Goal: Check status: Check status

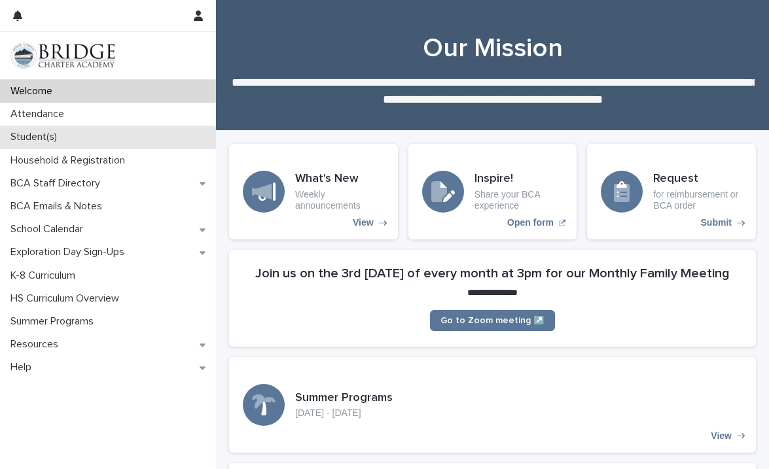
click at [37, 141] on p "Student(s)" at bounding box center [36, 137] width 62 height 12
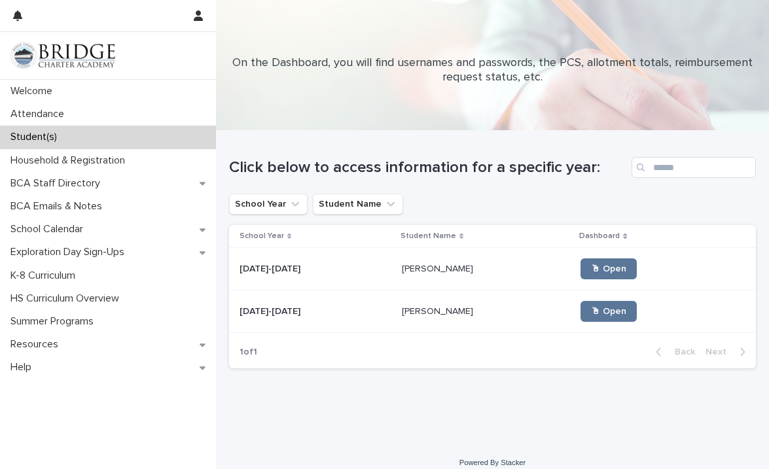
click at [342, 269] on p at bounding box center [316, 269] width 152 height 11
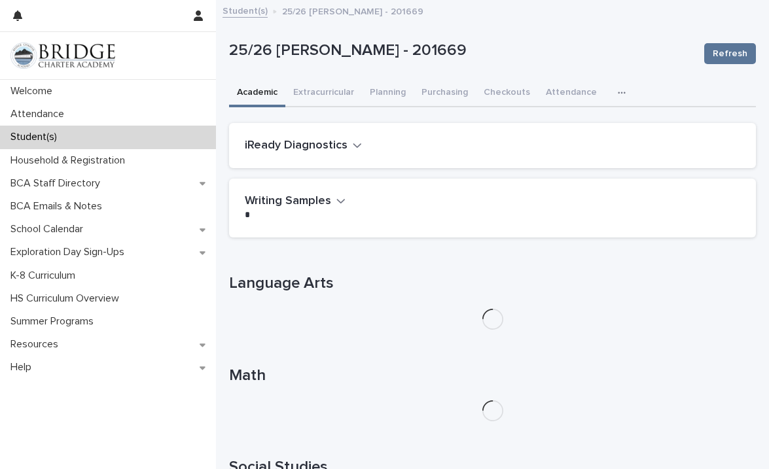
click at [618, 94] on icon "button" at bounding box center [622, 92] width 8 height 9
click at [554, 59] on p "25/26 [PERSON_NAME] - 201669" at bounding box center [461, 50] width 465 height 19
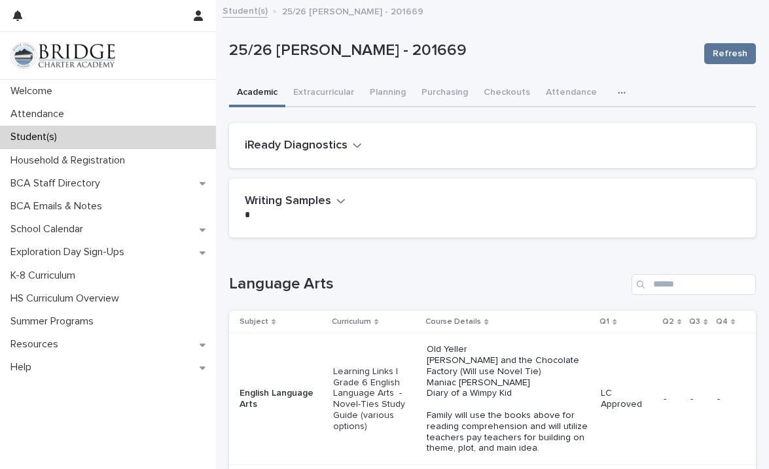
click at [416, 140] on div "iReady Diagnostics" at bounding box center [490, 146] width 490 height 14
click at [353, 147] on icon "button" at bounding box center [357, 145] width 8 height 5
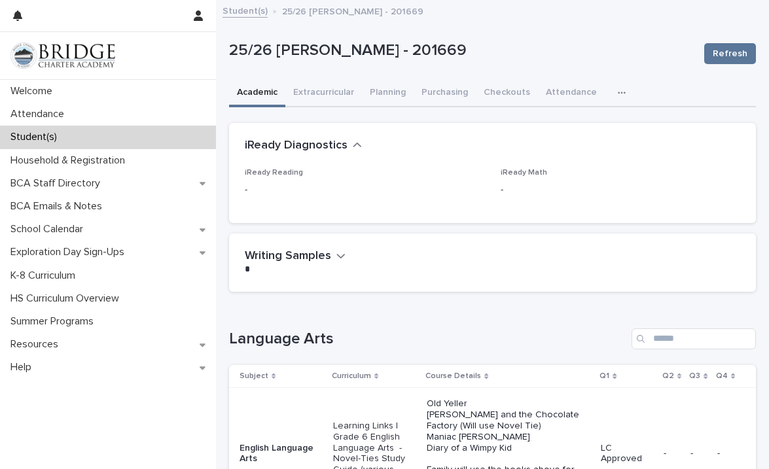
click at [618, 94] on icon "button" at bounding box center [622, 92] width 8 height 9
click at [569, 132] on button "General" at bounding box center [580, 127] width 86 height 20
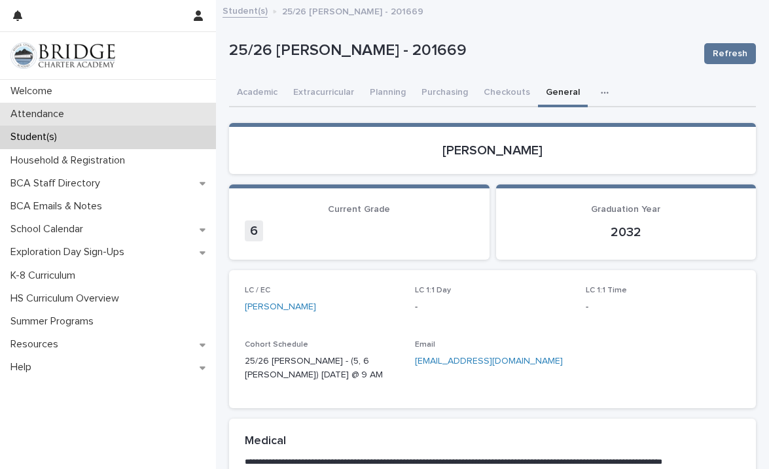
click at [66, 112] on p "Attendance" at bounding box center [39, 114] width 69 height 12
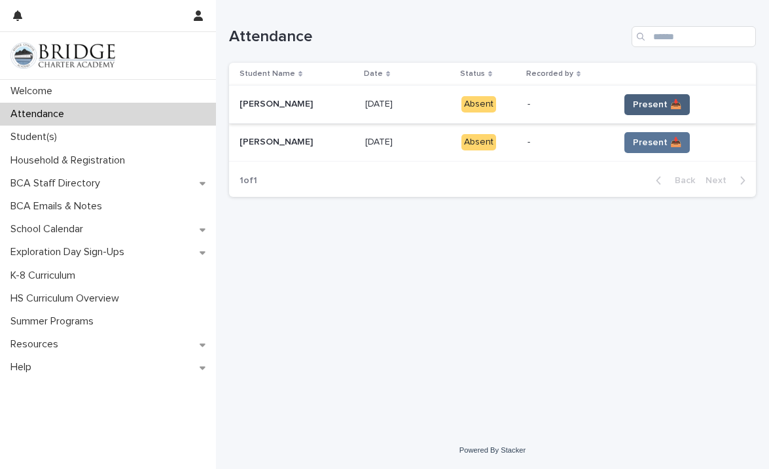
click at [644, 105] on span "Present 📥" at bounding box center [657, 104] width 48 height 13
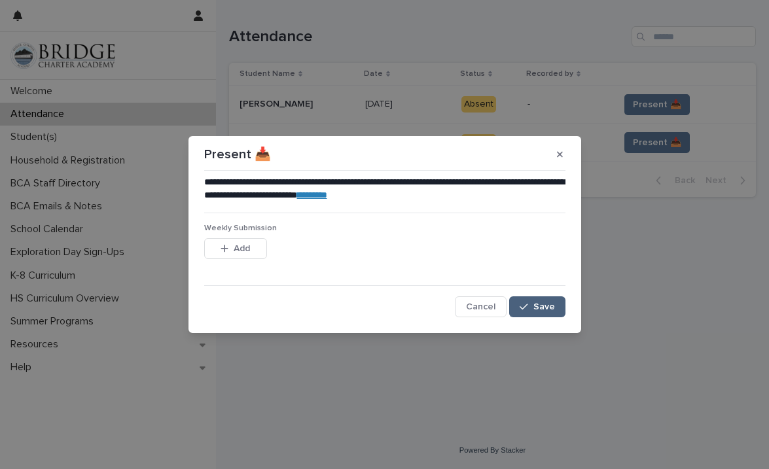
click at [531, 304] on div "button" at bounding box center [526, 306] width 13 height 9
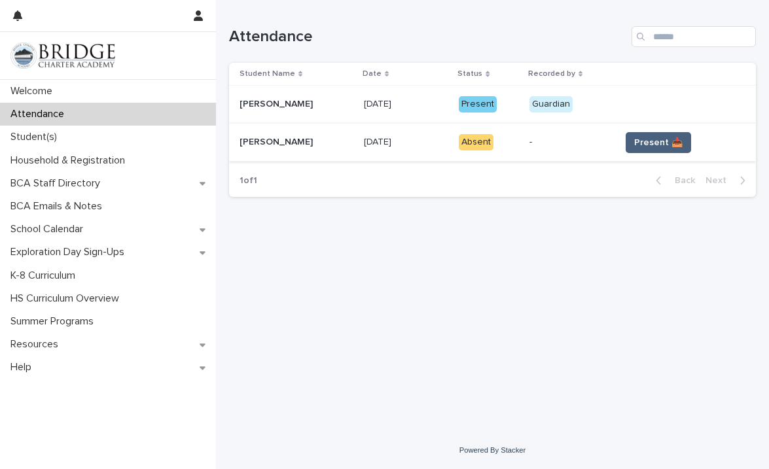
click at [646, 141] on span "Present 📥" at bounding box center [658, 142] width 48 height 13
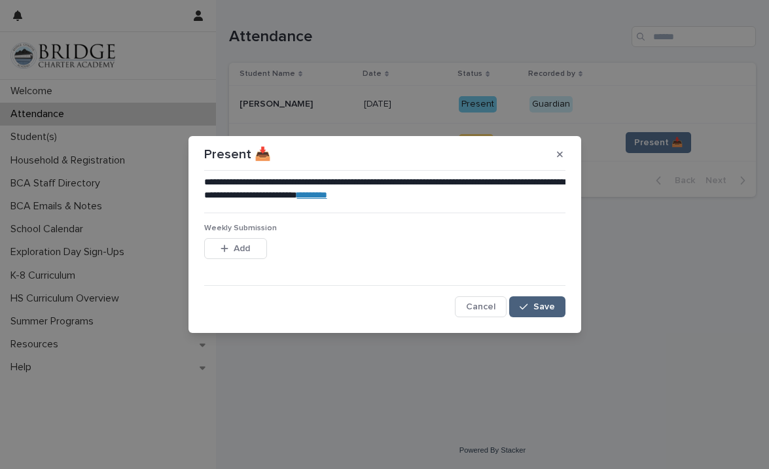
click at [539, 303] on span "Save" at bounding box center [544, 306] width 22 height 9
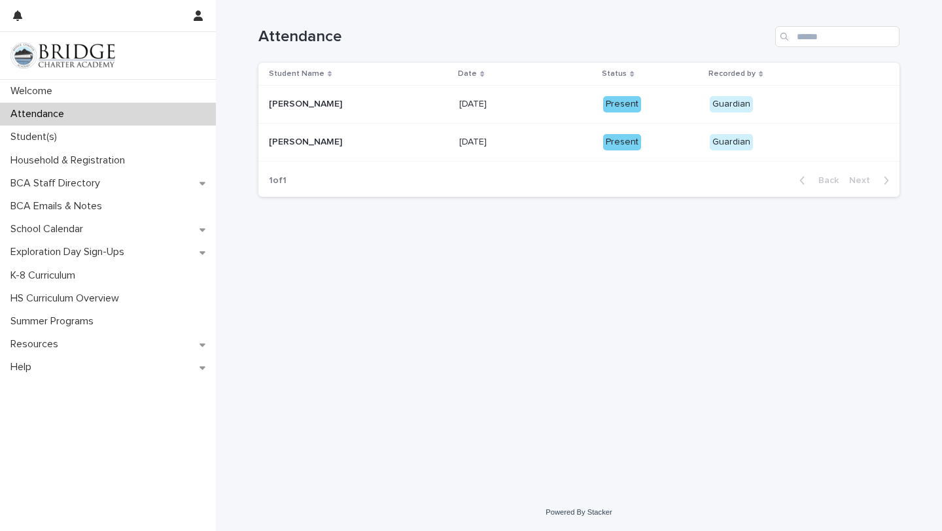
click at [173, 116] on div "Attendance" at bounding box center [108, 114] width 216 height 23
click at [109, 140] on div "Student(s)" at bounding box center [108, 137] width 216 height 23
